Goal: Information Seeking & Learning: Understand process/instructions

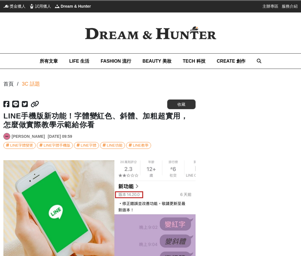
click at [175, 130] on div "[URL][DOMAIN_NAME] 收藏 LINE手機版新功能！字體變紅色、斜體、加粗超實用，怎麼做實際教學示範給你看 [PERSON_NAME] [DAT…" at bounding box center [99, 124] width 192 height 50
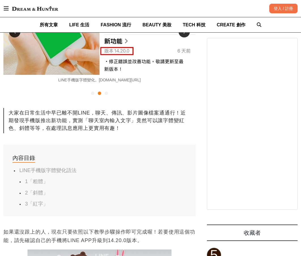
scroll to position [283, 0]
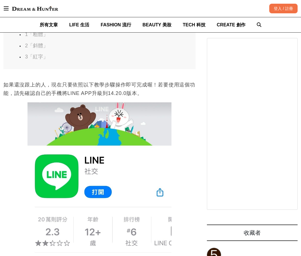
click at [42, 54] on link "3「紅字」" at bounding box center [36, 57] width 23 height 6
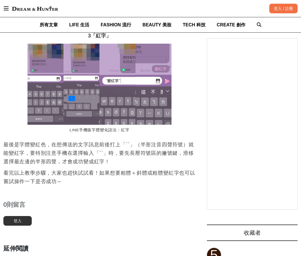
scroll to position [0, 1]
click at [150, 152] on p "最後是字體變紅色，在想傳送的文字訊息前後打上「``」（半形注音四聲符號）就能變紅字，要特別注意手機在選擇輸入「``」時，要先長壓符號區的撇號鍵，滑移選擇最左邊…" at bounding box center [99, 152] width 192 height 25
click at [97, 162] on p "最後是字體變紅色，在想傳送的文字訊息前後打上「``」（半形注音四聲符號）就能變紅字，要特別注意手機在選擇輸入「``」時，要先長壓符號區的撇號鍵，滑移選擇最左邊…" at bounding box center [99, 152] width 192 height 25
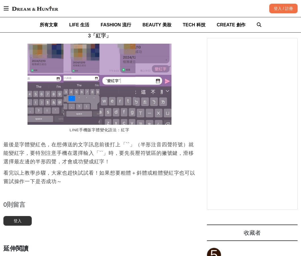
click at [127, 142] on p "最後是字體變紅色，在想傳送的文字訊息前後打上「``」（半形注音四聲符號）就能變紅字，要特別注意手機在選擇輸入「``」時，要先長壓符號區的撇號鍵，滑移選擇最左邊…" at bounding box center [99, 152] width 192 height 25
click at [89, 151] on p "最後是字體變紅色，在想傳送的文字訊息前後打上「``」（半形注音四聲符號）就能變紅字，要特別注意手機在選擇輸入「``」時，要先長壓符號區的撇號鍵，滑移選擇最左邊…" at bounding box center [99, 152] width 192 height 25
drag, startPoint x: 123, startPoint y: 145, endPoint x: 136, endPoint y: 145, distance: 12.7
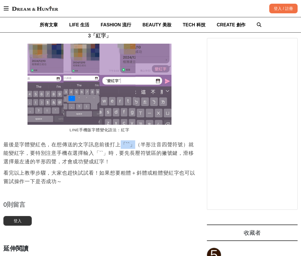
click at [136, 145] on p "最後是字體變紅色，在想傳送的文字訊息前後打上「``」（半形注音四聲符號）就能變紅字，要特別注意手機在選擇輸入「``」時，要先長壓符號區的撇號鍵，滑移選擇最左邊…" at bounding box center [99, 152] width 192 height 25
copy p "「``」"
click at [159, 156] on p "最後是字體變紅色，在想傳送的文字訊息前後打上「``」（半形注音四聲符號）就能變紅字，要特別注意手機在選擇輸入「``」時，要先長壓符號區的撇號鍵，滑移選擇最左邊…" at bounding box center [99, 152] width 192 height 25
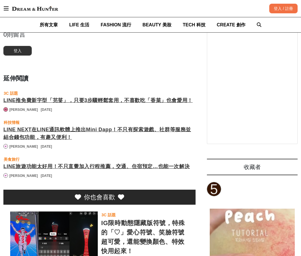
scroll to position [0, 0]
